Goal: Information Seeking & Learning: Learn about a topic

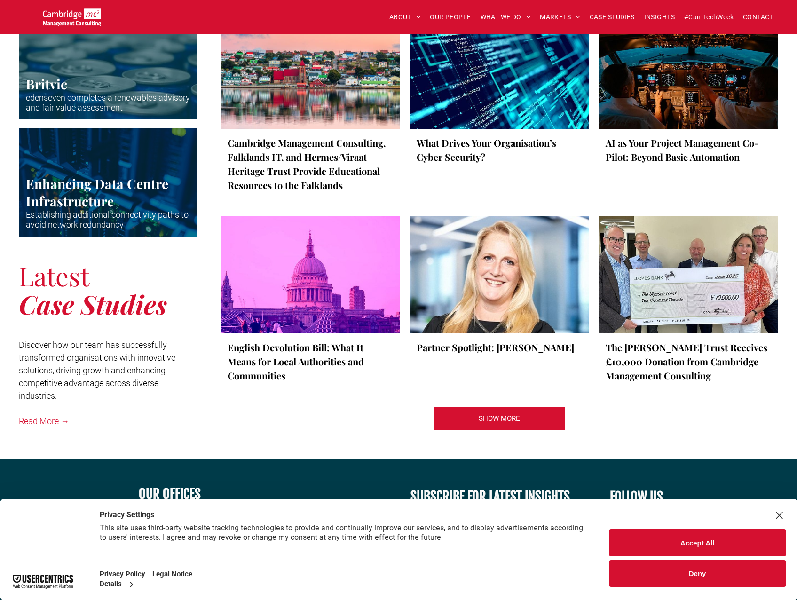
scroll to position [1935, 0]
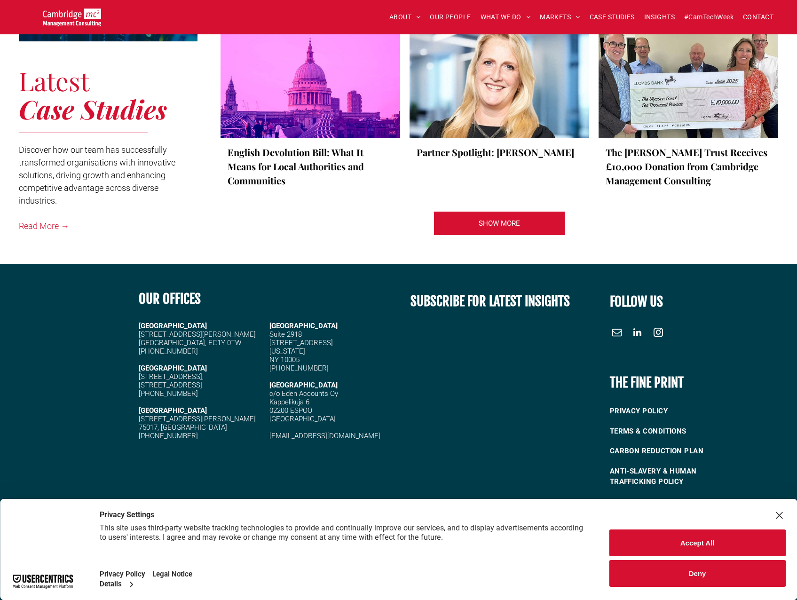
click at [708, 577] on button "Deny" at bounding box center [697, 573] width 177 height 27
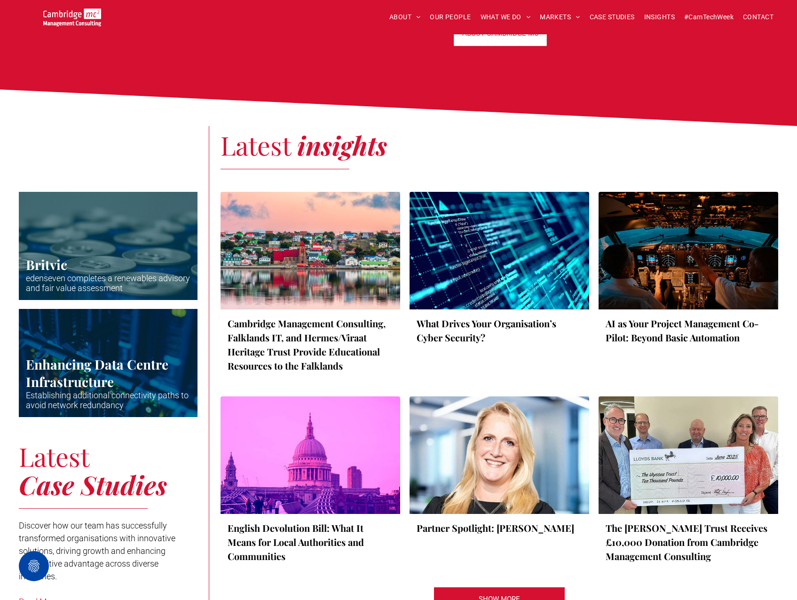
scroll to position [1277, 0]
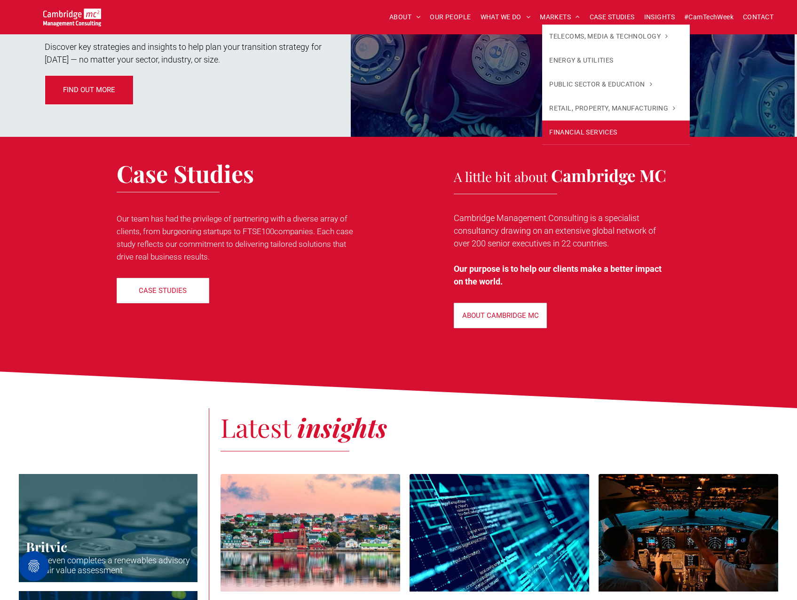
click at [643, 128] on link "FINANCIAL SERVICES" at bounding box center [615, 132] width 147 height 24
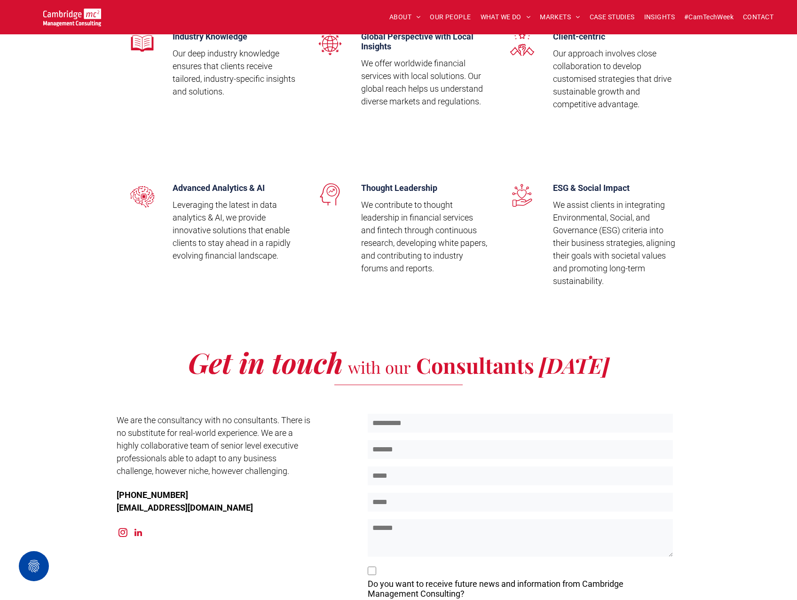
scroll to position [2586, 0]
